Goal: Transaction & Acquisition: Purchase product/service

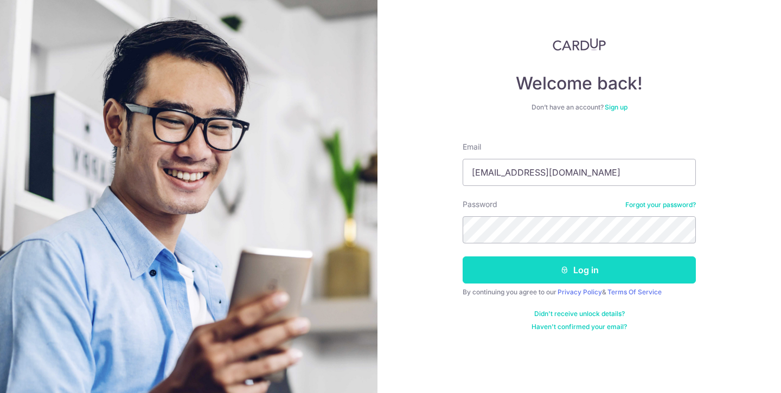
click at [580, 269] on button "Log in" at bounding box center [579, 270] width 233 height 27
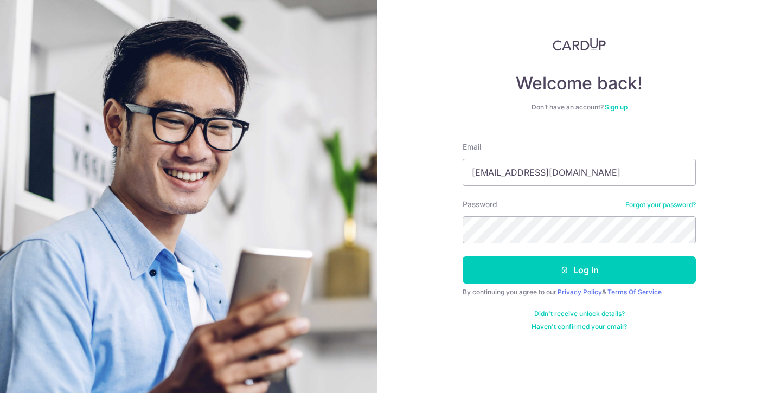
click at [721, 115] on div "Welcome back! Don’t have an account? Sign up Email [EMAIL_ADDRESS][DOMAIN_NAME]…" at bounding box center [578, 196] width 403 height 393
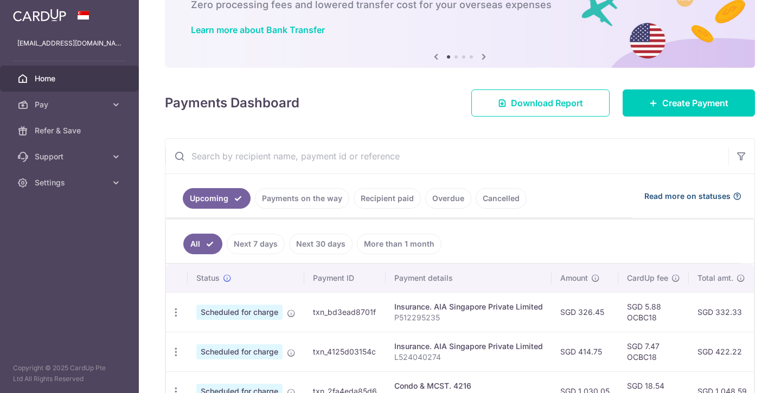
scroll to position [61, 0]
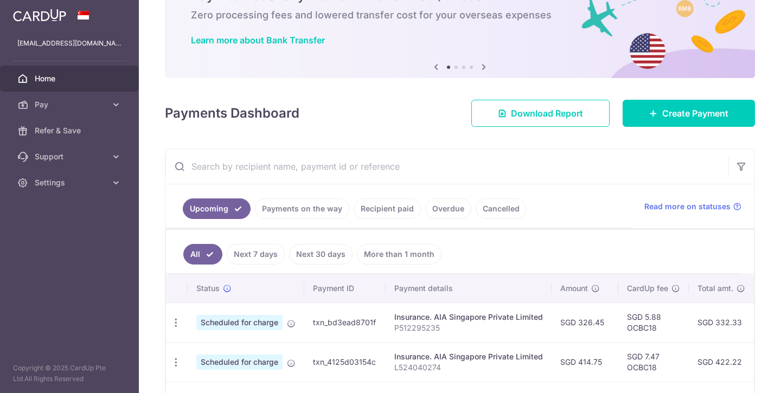
click at [393, 215] on link "Recipient paid" at bounding box center [387, 208] width 67 height 21
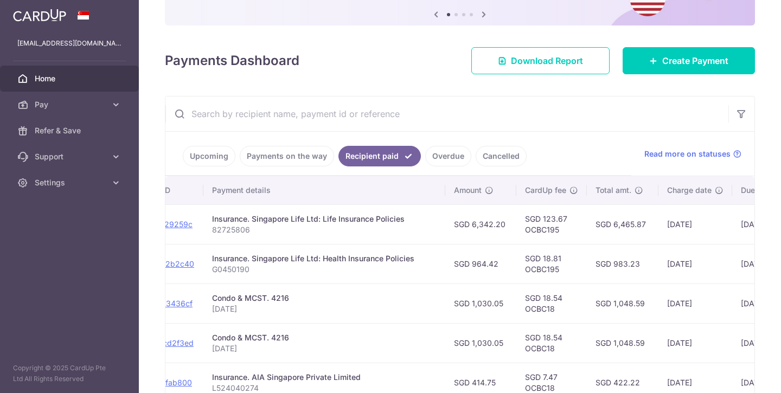
scroll to position [0, 155]
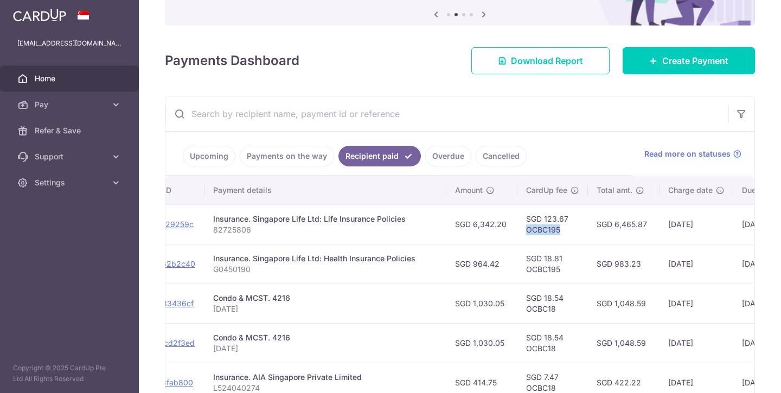
drag, startPoint x: 537, startPoint y: 232, endPoint x: 499, endPoint y: 232, distance: 37.4
click at [517, 232] on td "SGD 123.67 OCBC195" at bounding box center [552, 224] width 71 height 40
copy td "OCBC195"
click at [714, 56] on span "Create Payment" at bounding box center [695, 60] width 66 height 13
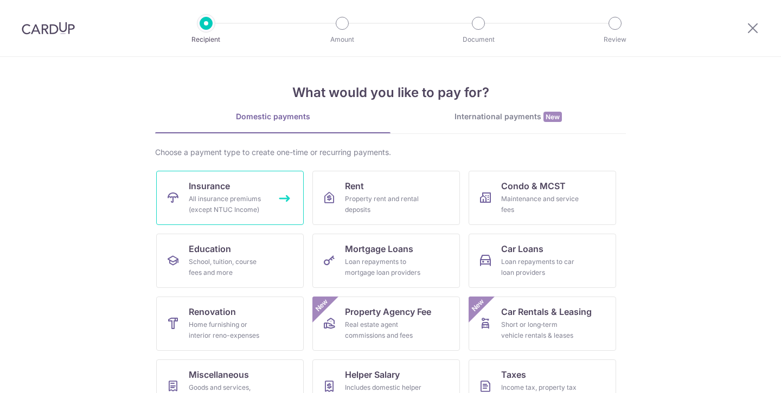
click at [273, 193] on link "Insurance All insurance premiums (except NTUC Income)" at bounding box center [230, 198] width 148 height 54
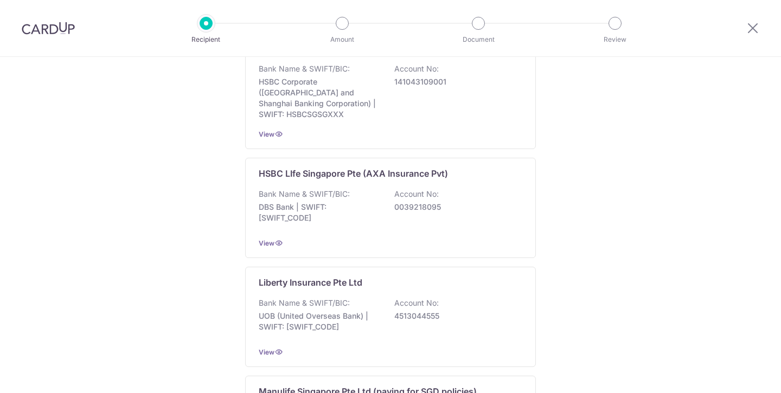
scroll to position [796, 0]
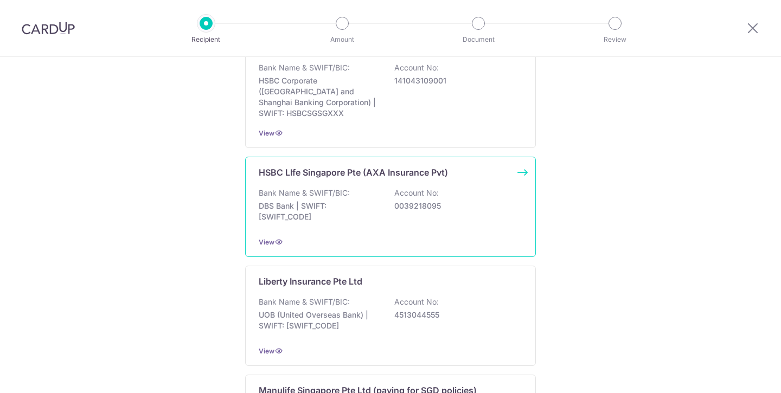
click at [457, 223] on div "Bank Name & SWIFT/BIC: DBS Bank | SWIFT: DBSSSGSGXXX Account No: 0039218095" at bounding box center [391, 208] width 264 height 40
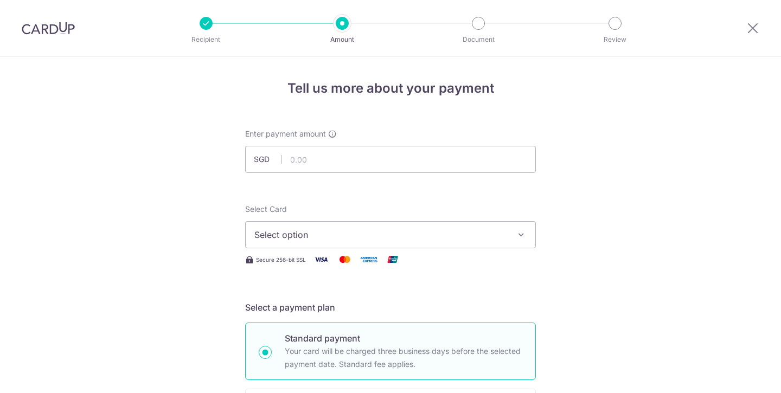
scroll to position [645, 0]
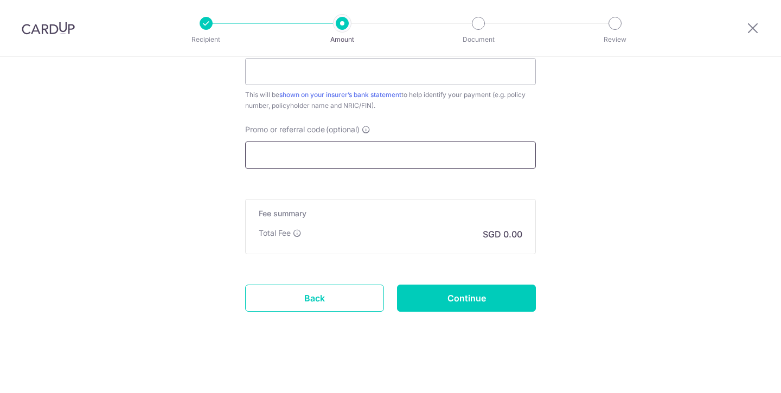
click at [381, 152] on input "Promo or referral code (optional)" at bounding box center [390, 155] width 291 height 27
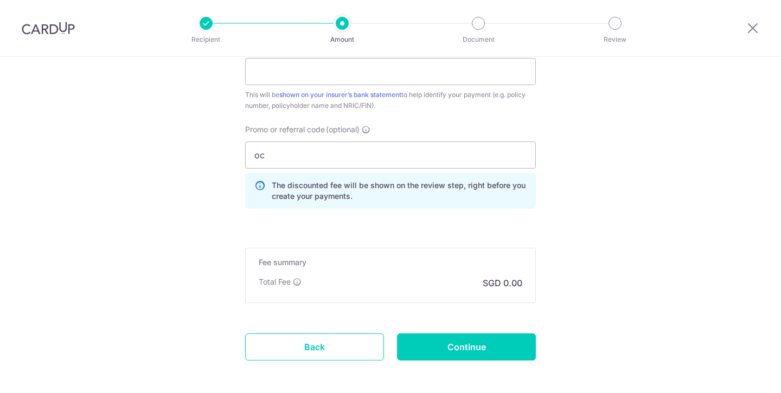
click at [337, 158] on input "oc" at bounding box center [390, 155] width 291 height 27
type input "o"
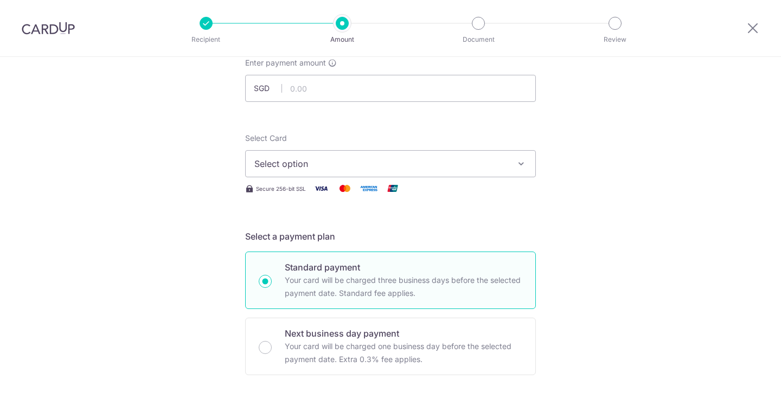
scroll to position [0, 0]
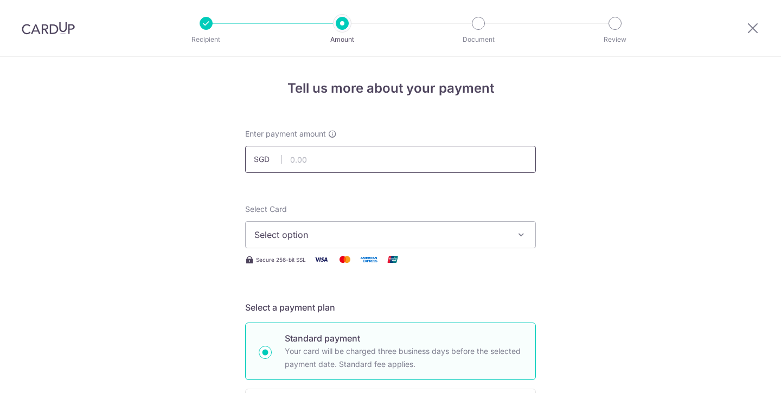
click at [374, 156] on input "text" at bounding box center [390, 159] width 291 height 27
paste input "7,251"
click at [507, 234] on span "Select option" at bounding box center [380, 234] width 253 height 13
type input "7,251.00"
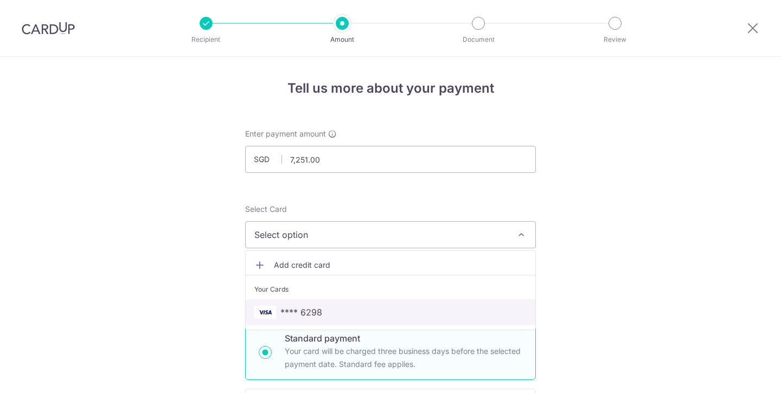
click at [444, 318] on span "**** 6298" at bounding box center [390, 312] width 272 height 13
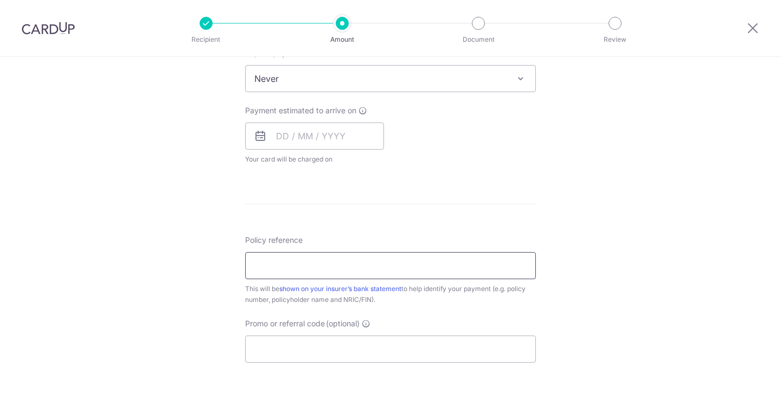
scroll to position [460, 0]
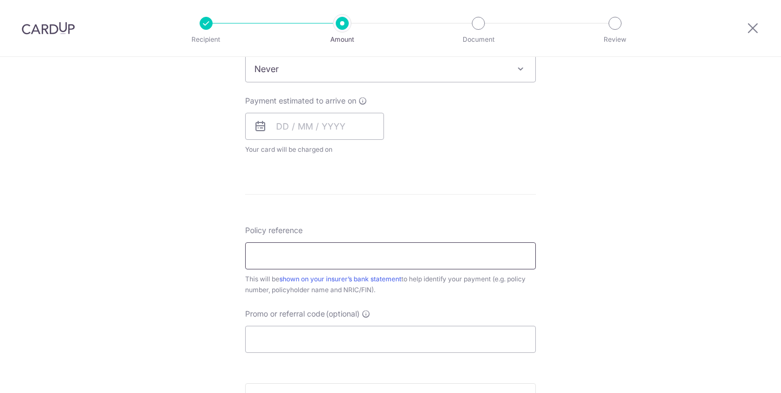
click at [446, 252] on input "Policy reference" at bounding box center [390, 255] width 291 height 27
paste input "502-8179827"
type input "502-8179827"
click at [362, 133] on input "text" at bounding box center [314, 126] width 139 height 27
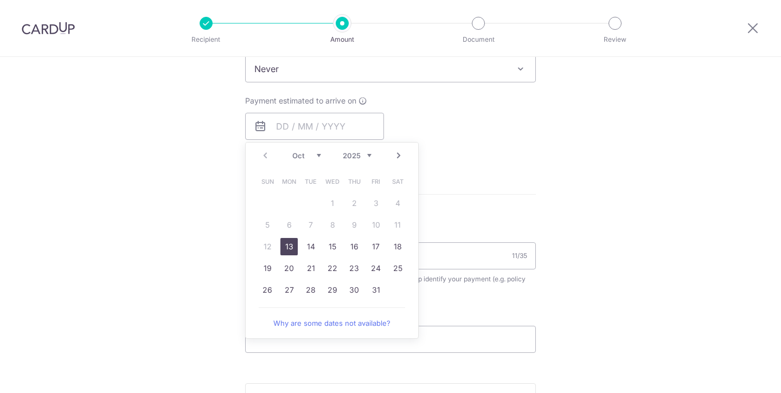
click at [287, 249] on link "13" at bounding box center [288, 246] width 17 height 17
type input "13/10/2025"
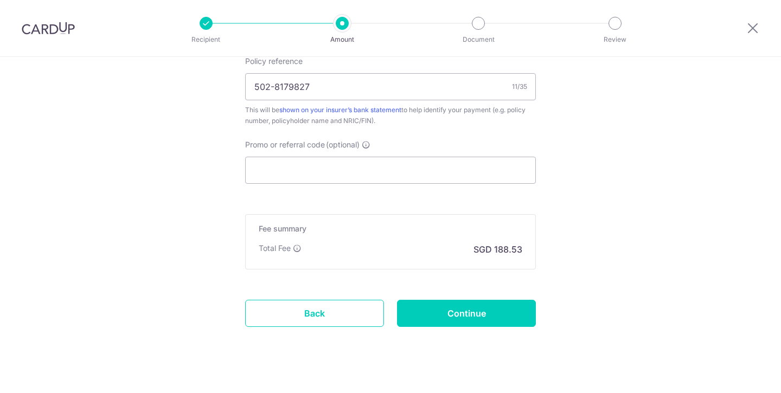
scroll to position [676, 0]
click at [502, 178] on input "Promo or referral code (optional)" at bounding box center [390, 168] width 291 height 27
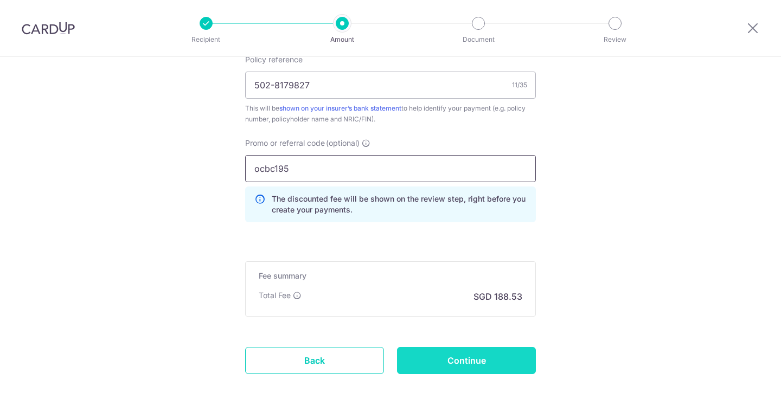
type input "ocbc195"
click at [512, 367] on input "Continue" at bounding box center [466, 360] width 139 height 27
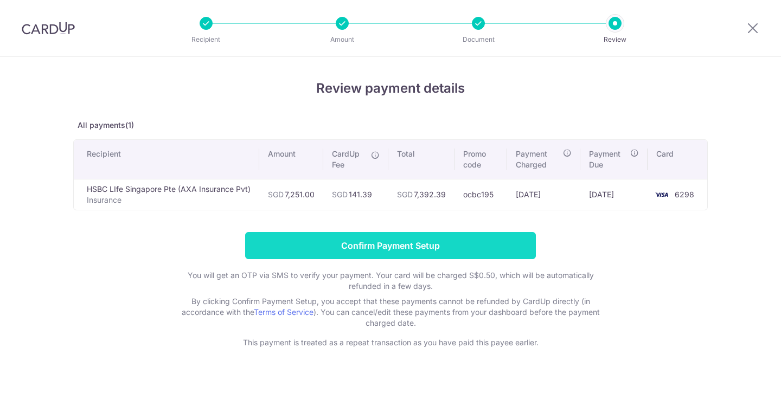
click at [465, 241] on input "Confirm Payment Setup" at bounding box center [390, 245] width 291 height 27
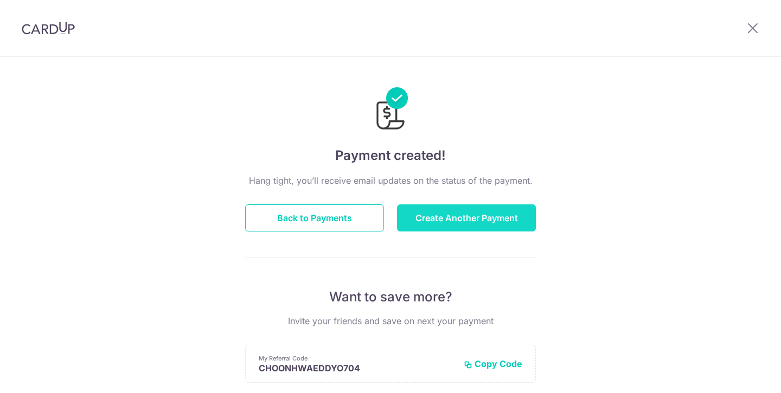
click at [528, 225] on button "Create Another Payment" at bounding box center [466, 217] width 139 height 27
